Goal: Task Accomplishment & Management: Complete application form

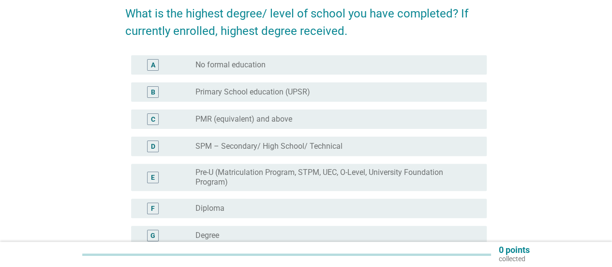
scroll to position [97, 0]
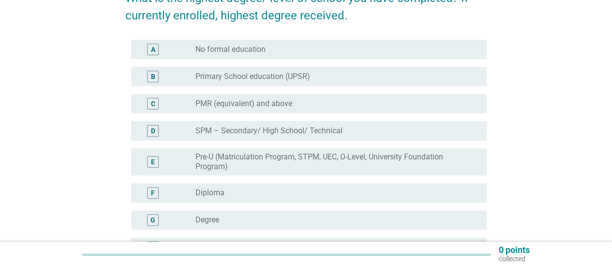
click at [234, 221] on div "radio_button_unchecked Degree" at bounding box center [333, 220] width 276 height 10
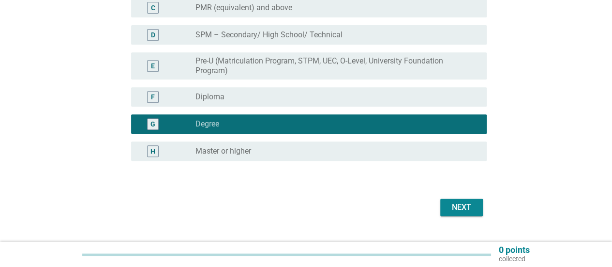
scroll to position [193, 0]
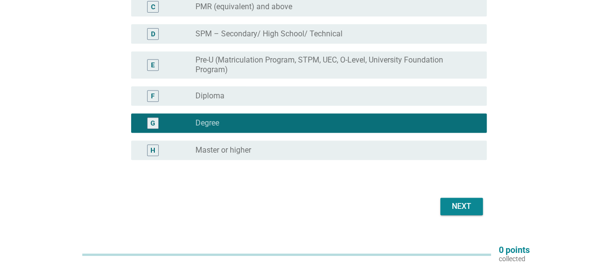
click at [461, 208] on div "Next" at bounding box center [461, 206] width 27 height 12
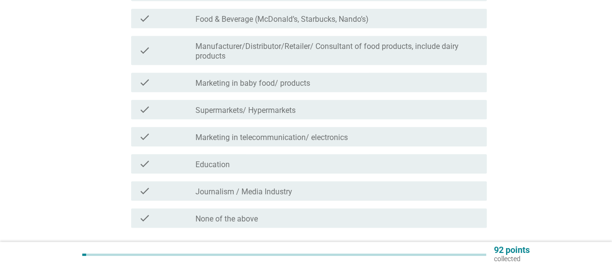
scroll to position [290, 0]
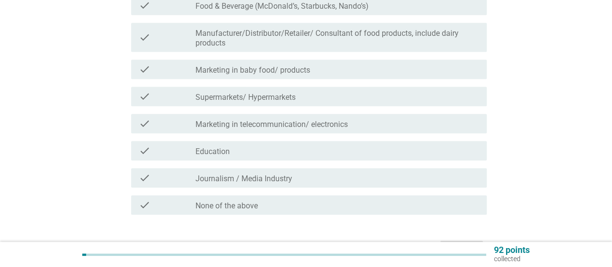
click at [300, 217] on div "check check_box_outline_blank None of the above" at bounding box center [305, 204] width 361 height 27
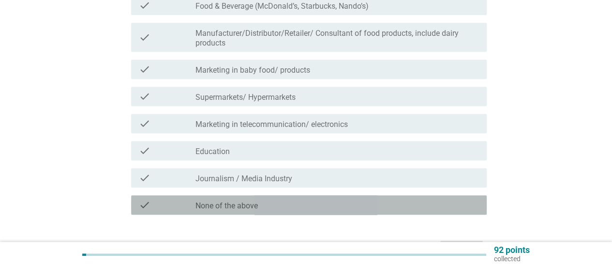
click at [297, 208] on div "check_box_outline_blank None of the above" at bounding box center [336, 205] width 283 height 12
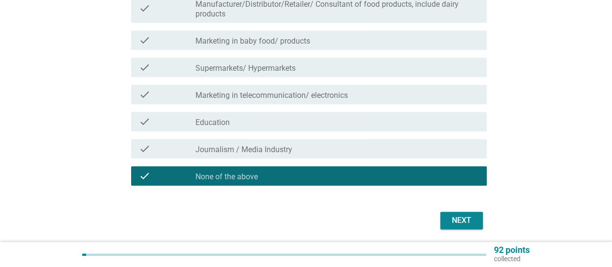
scroll to position [339, 0]
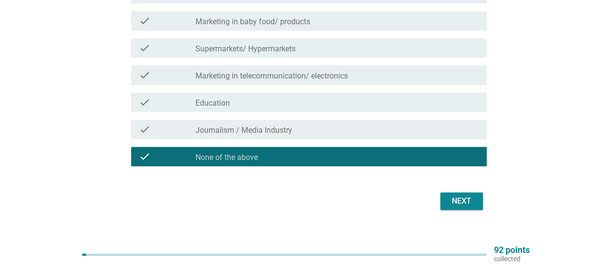
click at [457, 201] on div "Next" at bounding box center [461, 201] width 27 height 12
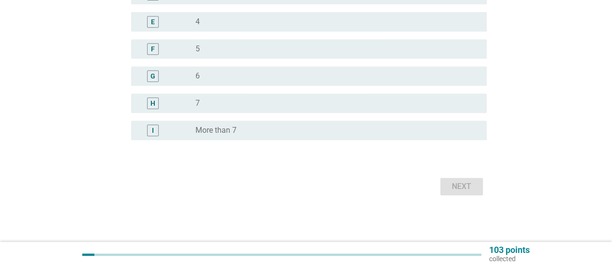
scroll to position [0, 0]
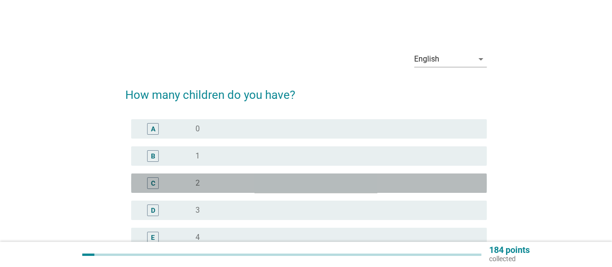
click at [213, 178] on div "radio_button_unchecked 2" at bounding box center [333, 183] width 276 height 10
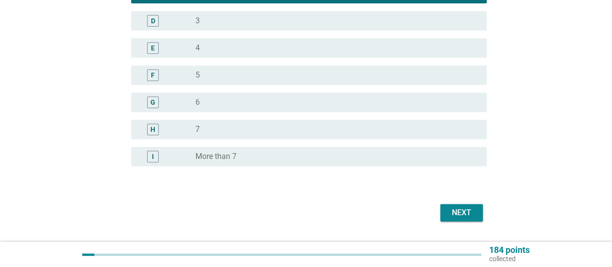
scroll to position [193, 0]
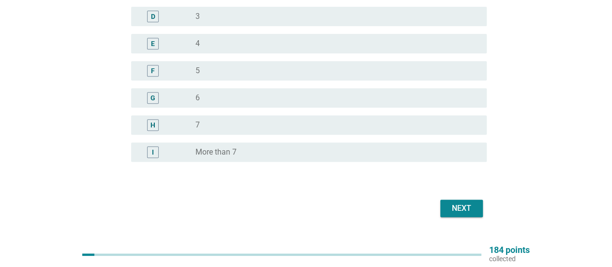
click at [469, 209] on div "Next" at bounding box center [461, 208] width 27 height 12
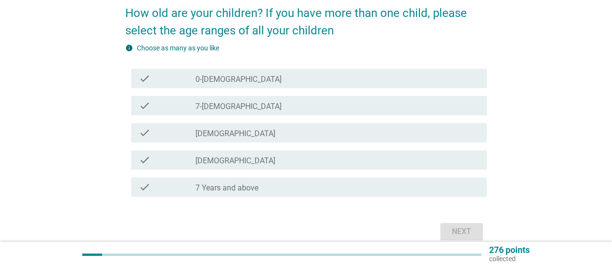
scroll to position [97, 0]
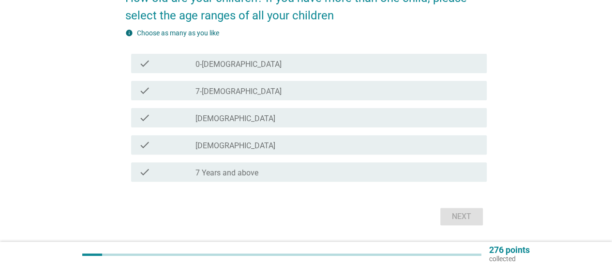
click at [303, 175] on div "check_box_outline_blank 7 Years and above" at bounding box center [336, 172] width 283 height 12
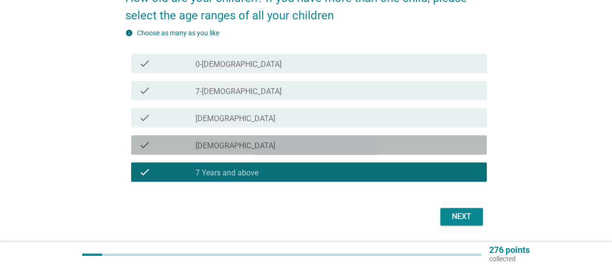
click at [397, 144] on div "check_box_outline_blank [DEMOGRAPHIC_DATA]" at bounding box center [336, 145] width 283 height 12
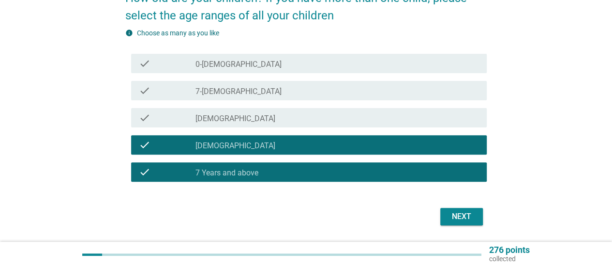
click at [471, 215] on div "Next" at bounding box center [461, 216] width 27 height 12
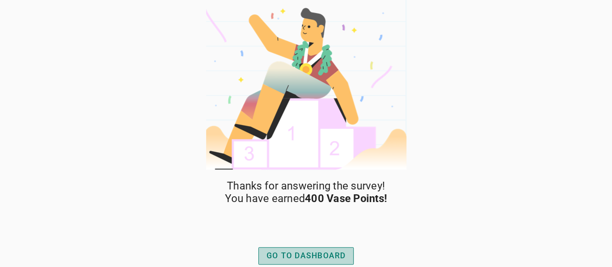
click at [315, 257] on div "GO TO DASHBOARD" at bounding box center [306, 256] width 79 height 12
